Goal: Transaction & Acquisition: Purchase product/service

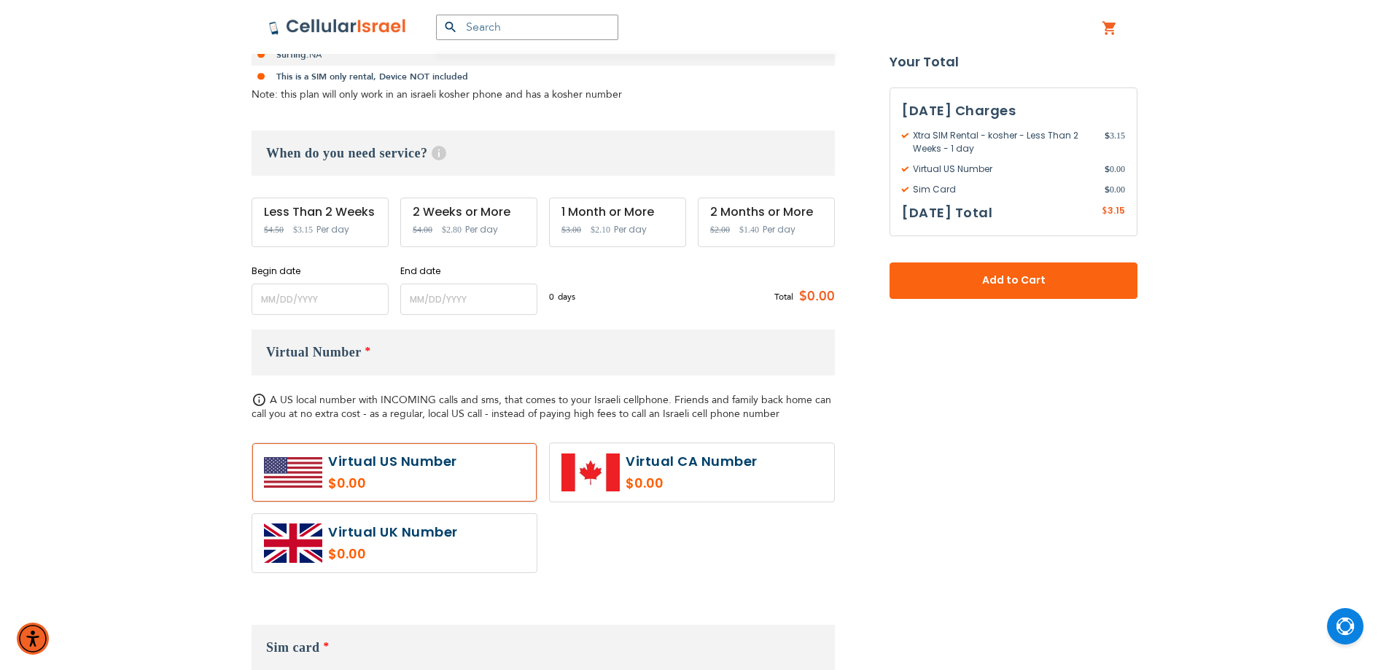
scroll to position [364, 0]
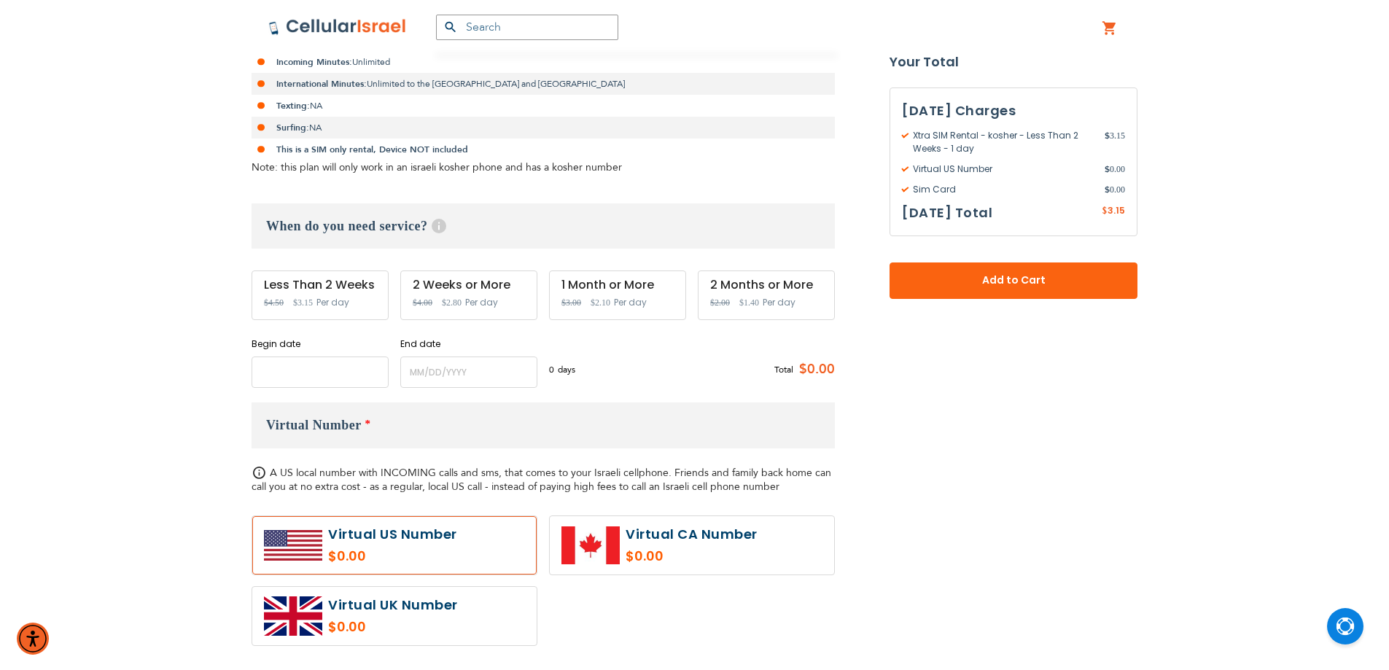
click at [339, 375] on input "name" at bounding box center [319, 371] width 137 height 31
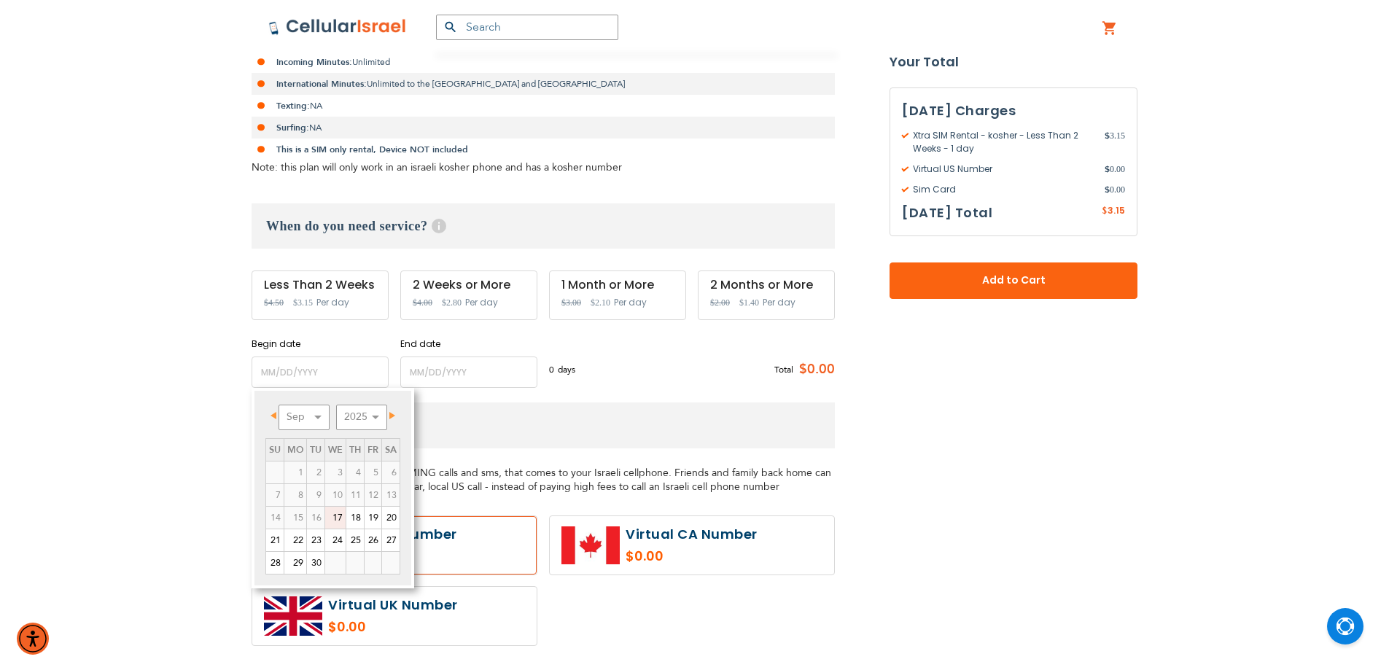
drag, startPoint x: 338, startPoint y: 509, endPoint x: 426, endPoint y: 461, distance: 99.5
click at [339, 509] on link "17" at bounding box center [335, 518] width 20 height 22
type input "[DATE]"
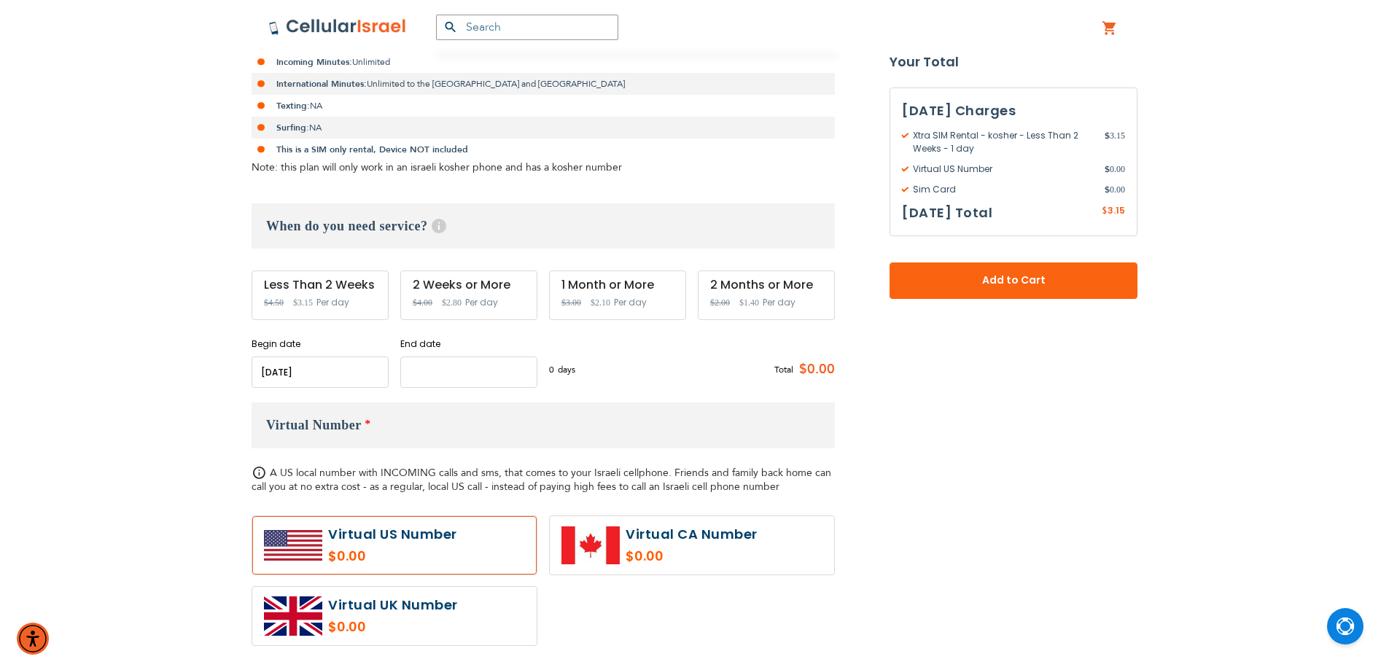
click at [499, 380] on input "name" at bounding box center [468, 371] width 137 height 31
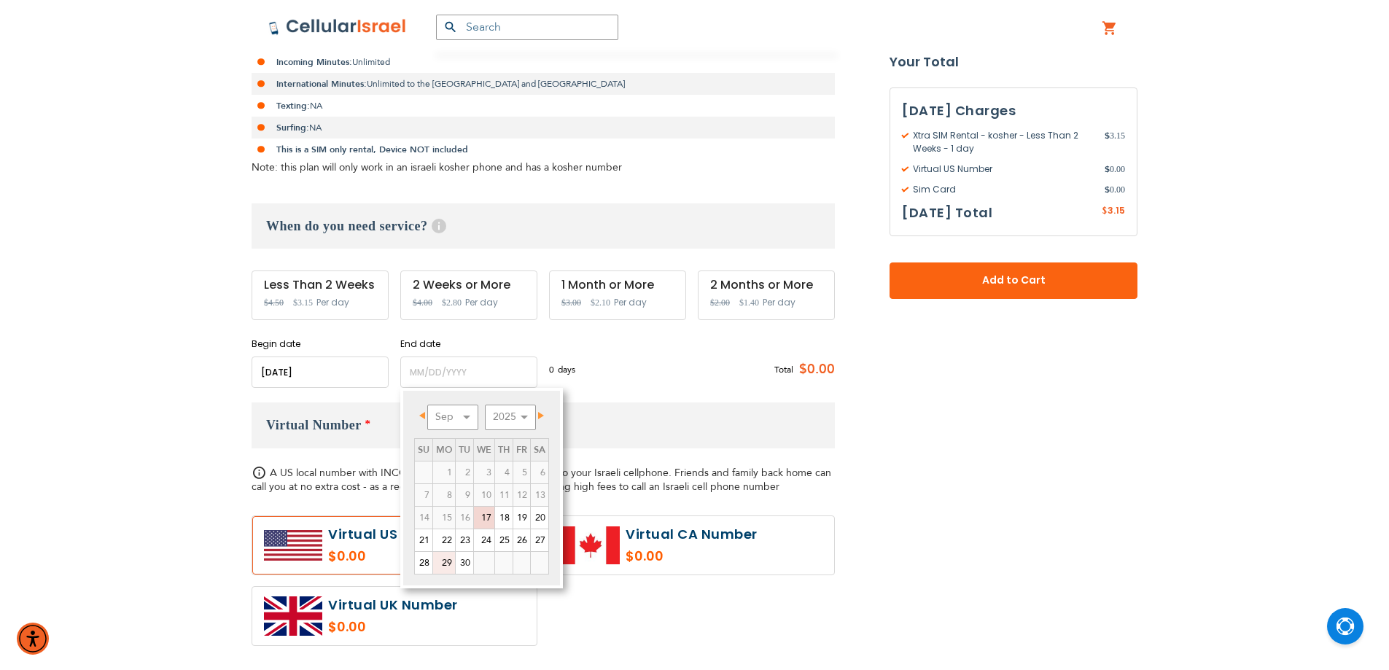
click at [452, 565] on link "29" at bounding box center [444, 563] width 22 height 22
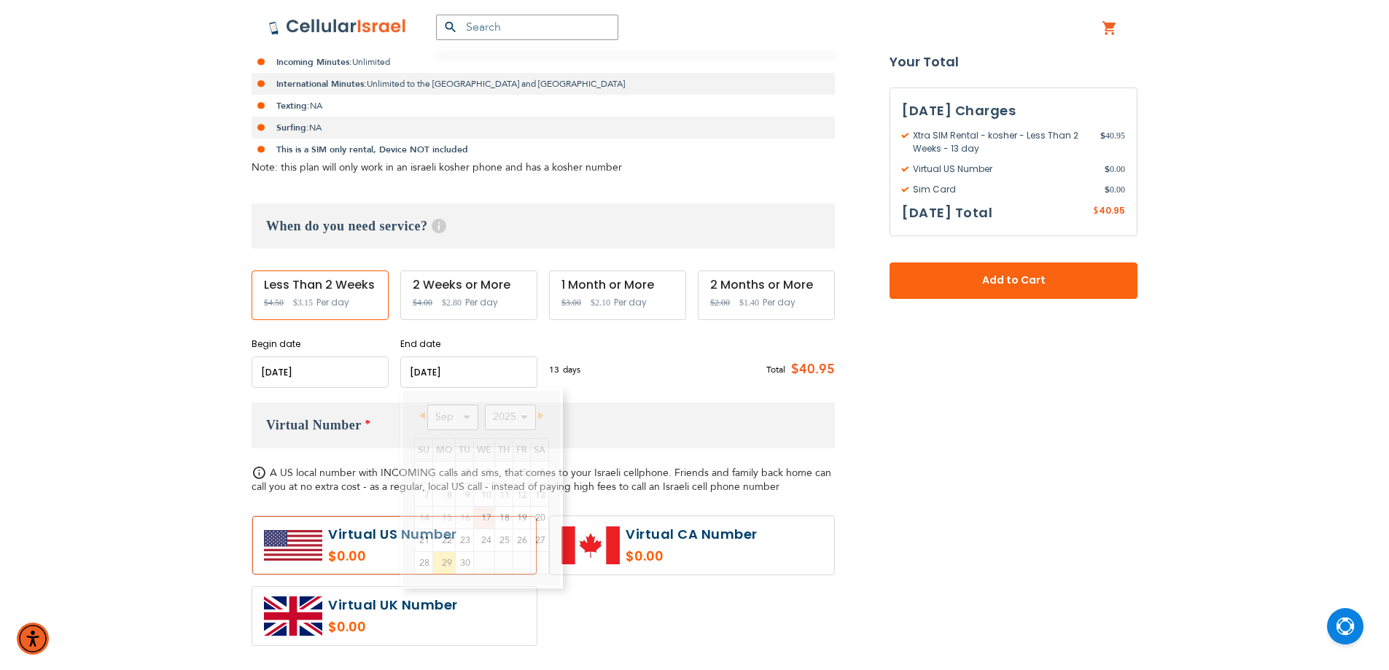
click at [486, 380] on input "name" at bounding box center [468, 371] width 137 height 31
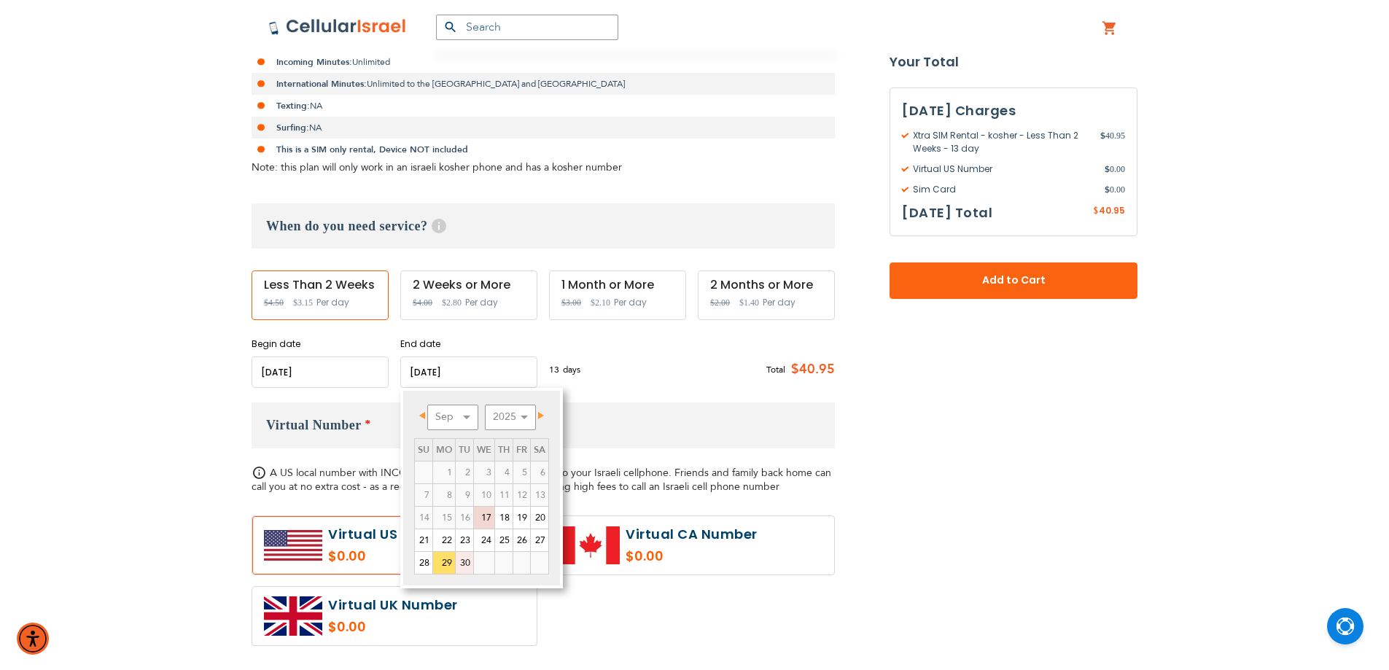
click at [467, 563] on link "30" at bounding box center [464, 563] width 17 height 22
type input "[DATE]"
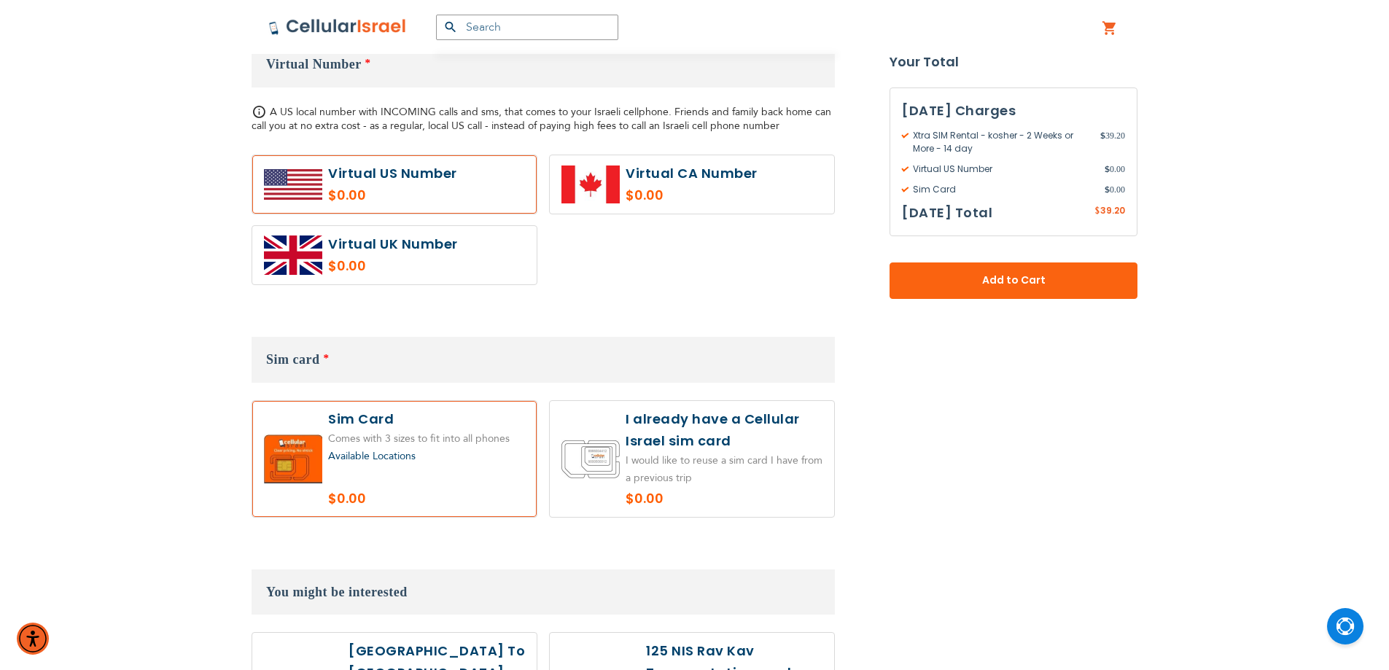
scroll to position [656, 0]
